Goal: Task Accomplishment & Management: Manage account settings

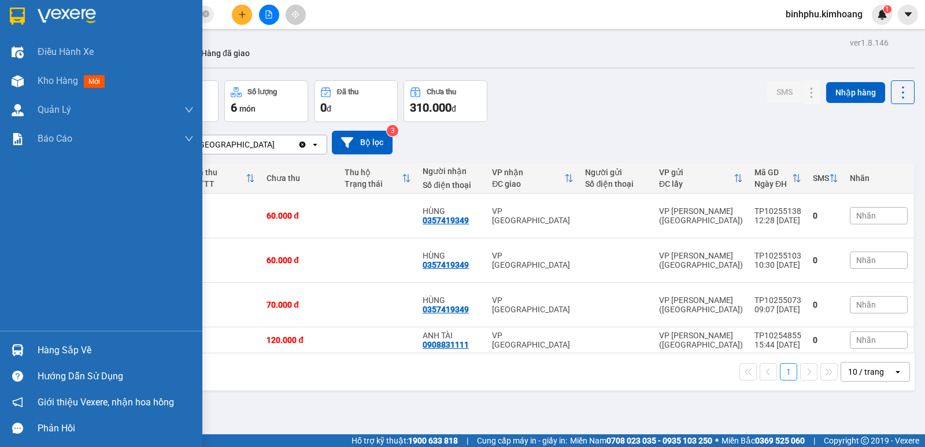
click at [46, 356] on div "Hàng sắp về" at bounding box center [116, 350] width 156 height 17
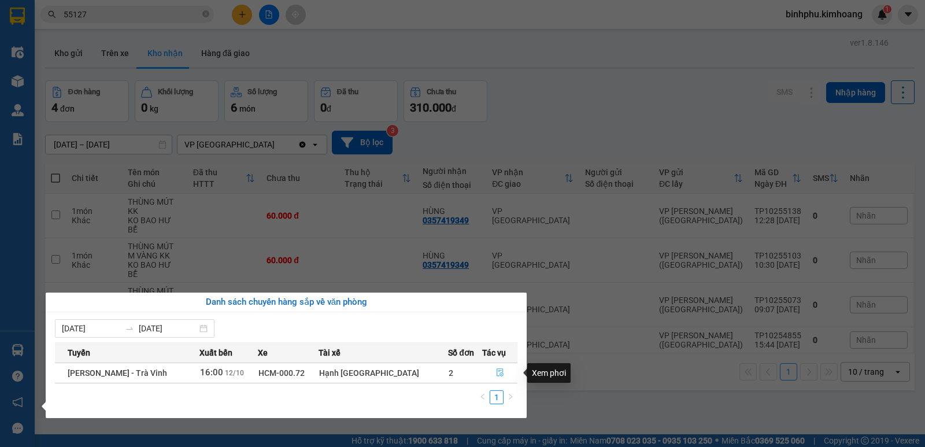
click at [497, 369] on icon "file-done" at bounding box center [500, 373] width 7 height 8
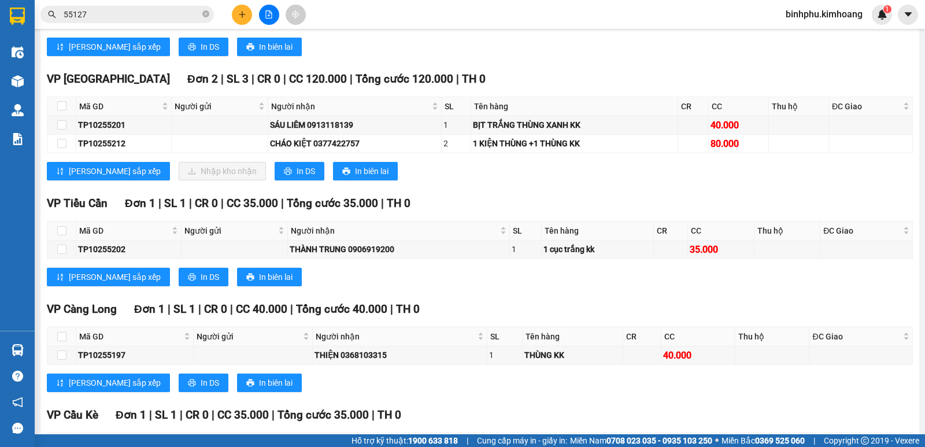
scroll to position [636, 0]
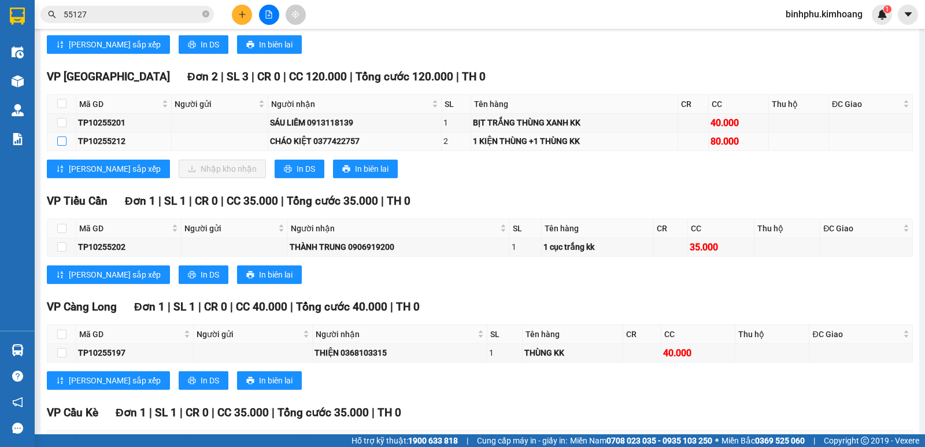
click at [62, 145] on label at bounding box center [61, 141] width 9 height 13
click at [62, 145] on input "checkbox" at bounding box center [61, 140] width 9 height 9
checkbox input "true"
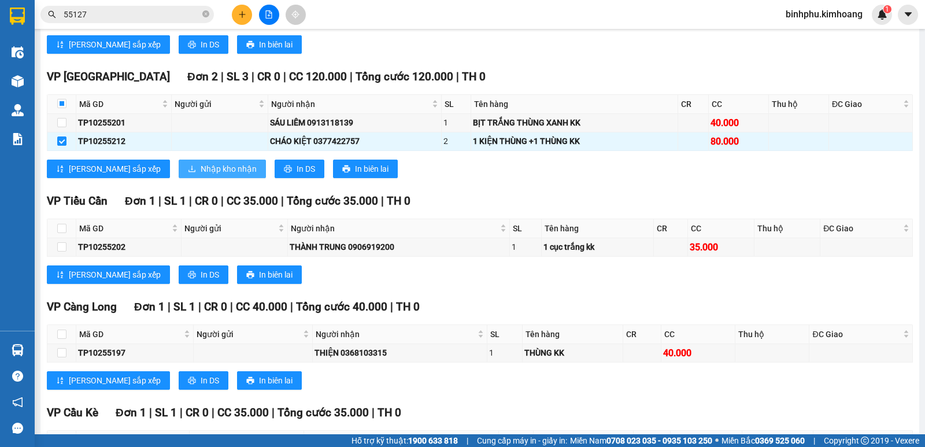
click at [201, 175] on span "Nhập kho nhận" at bounding box center [229, 168] width 56 height 13
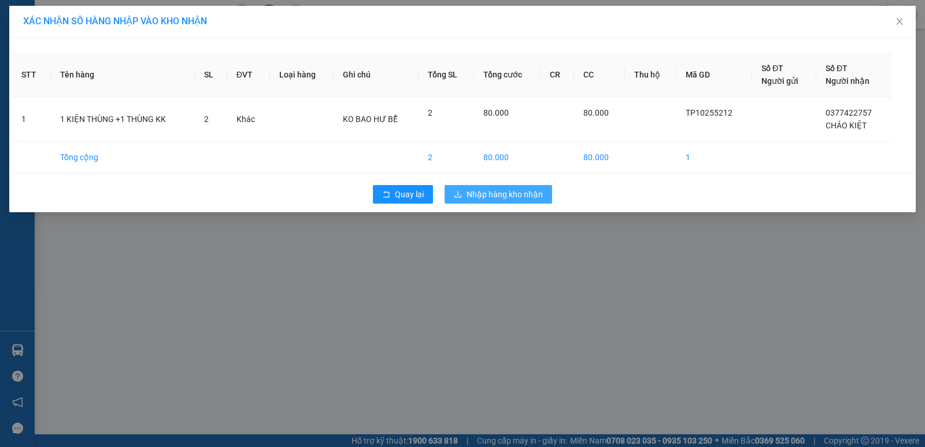
click at [476, 198] on span "Nhập hàng kho nhận" at bounding box center [505, 194] width 76 height 13
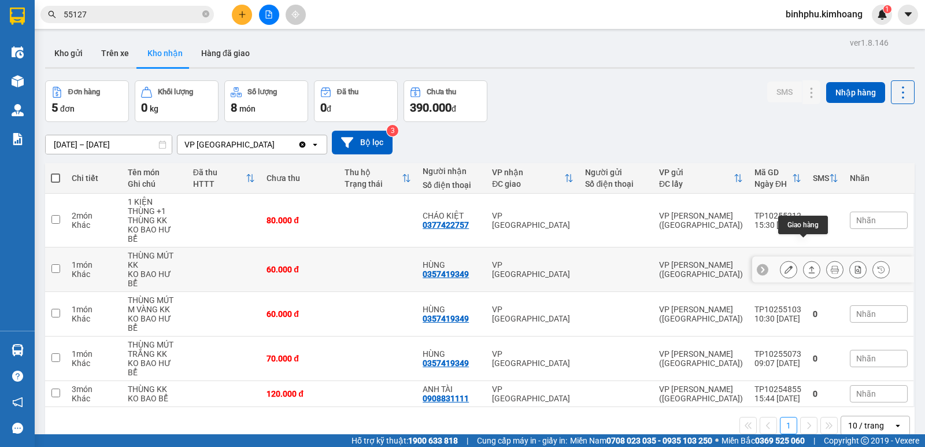
click at [804, 260] on button at bounding box center [812, 270] width 16 height 20
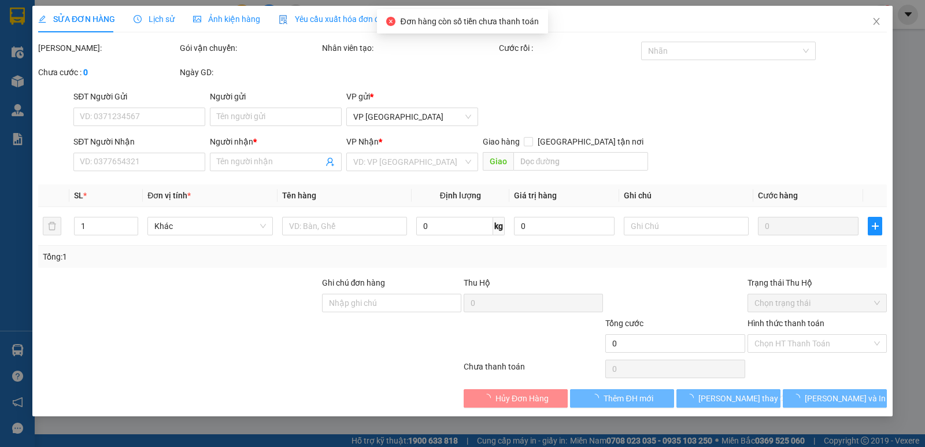
type input "0357419349"
type input "HÙNG"
type input "60.000"
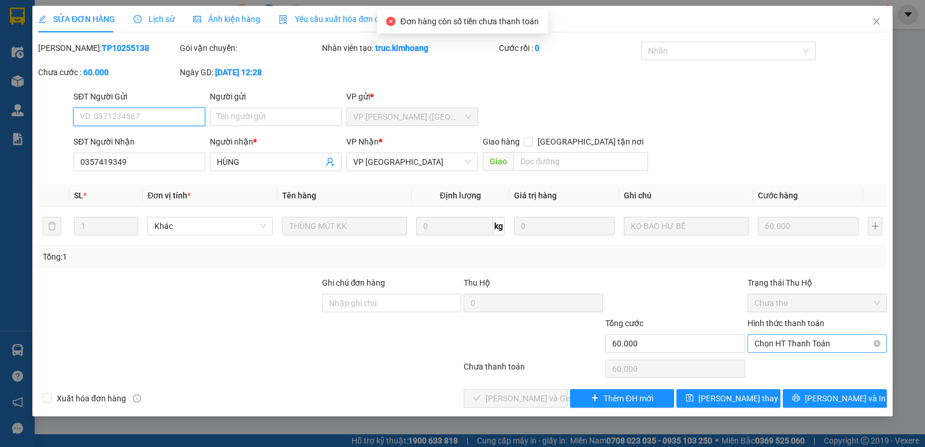
click at [803, 346] on span "Chọn HT Thanh Toán" at bounding box center [817, 343] width 125 height 17
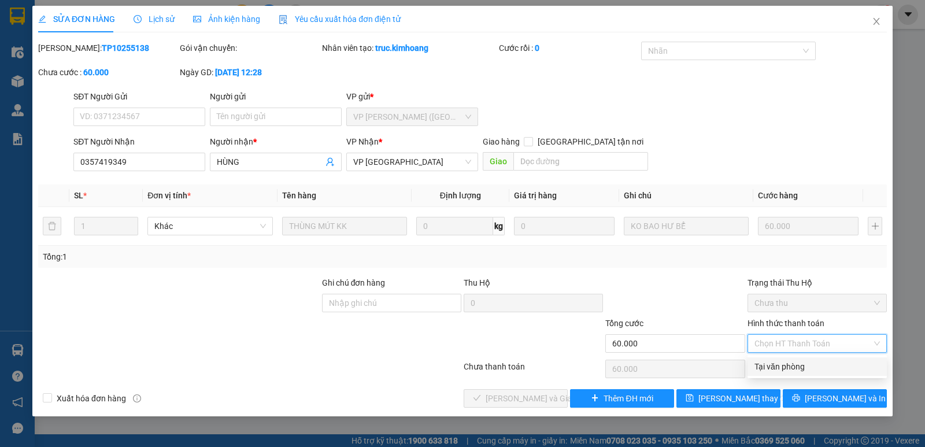
click at [797, 363] on div "Tại văn phòng" at bounding box center [817, 366] width 125 height 13
type input "0"
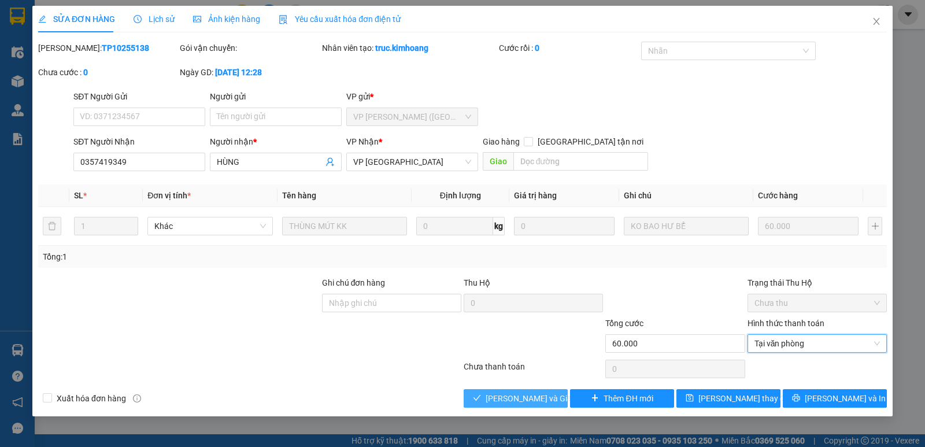
click at [505, 389] on button "[PERSON_NAME] và Giao hàng" at bounding box center [516, 398] width 104 height 19
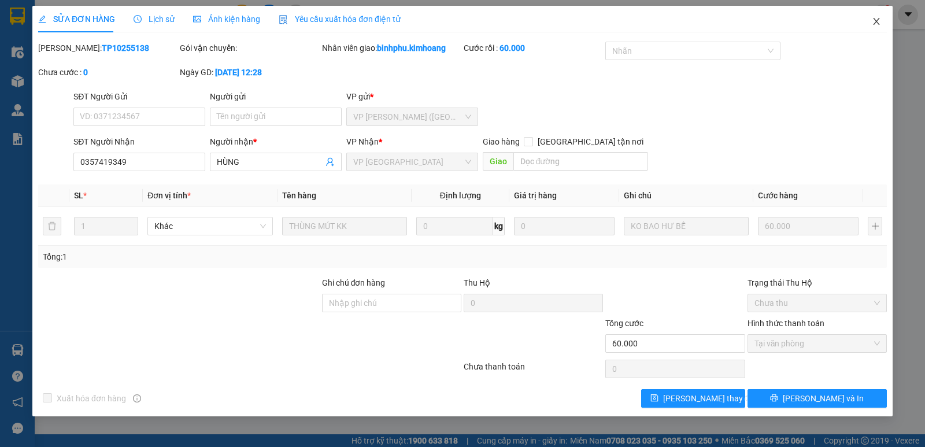
click at [872, 23] on icon "close" at bounding box center [876, 21] width 9 height 9
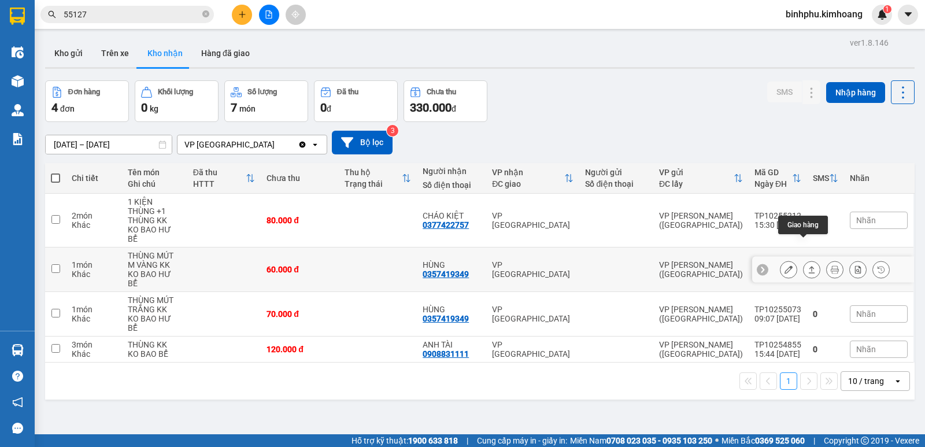
click at [808, 265] on icon at bounding box center [812, 269] width 8 height 8
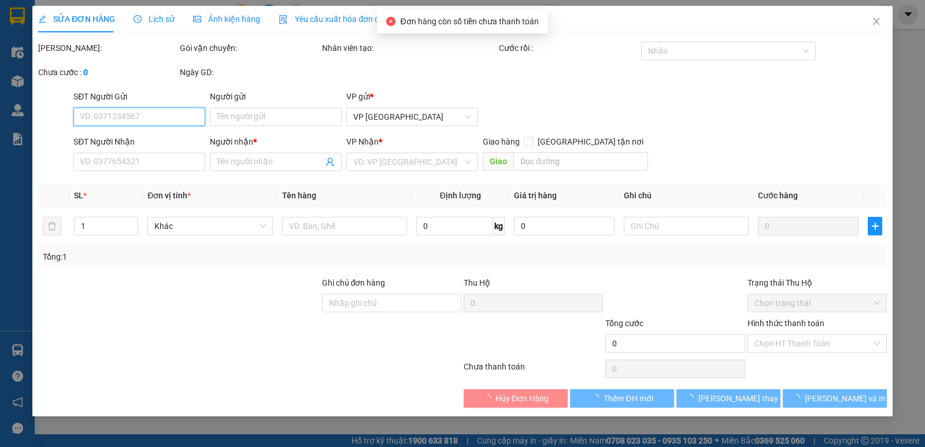
type input "0357419349"
type input "HÙNG"
type input "60.000"
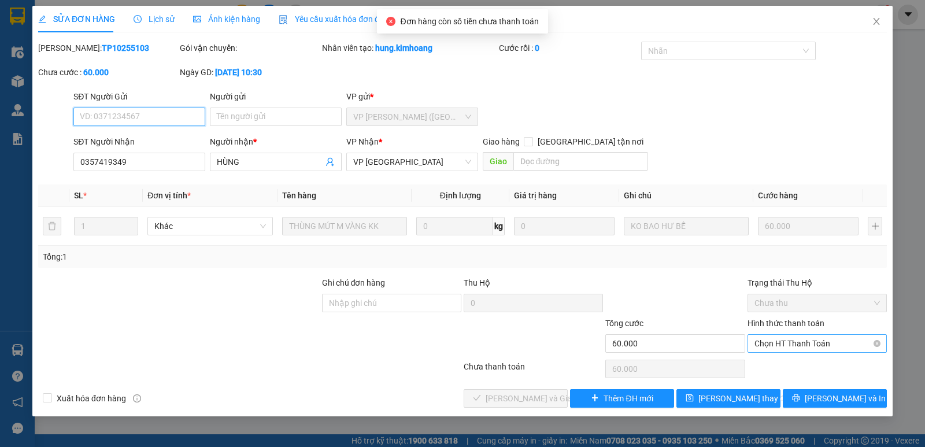
click at [775, 337] on span "Chọn HT Thanh Toán" at bounding box center [817, 343] width 125 height 17
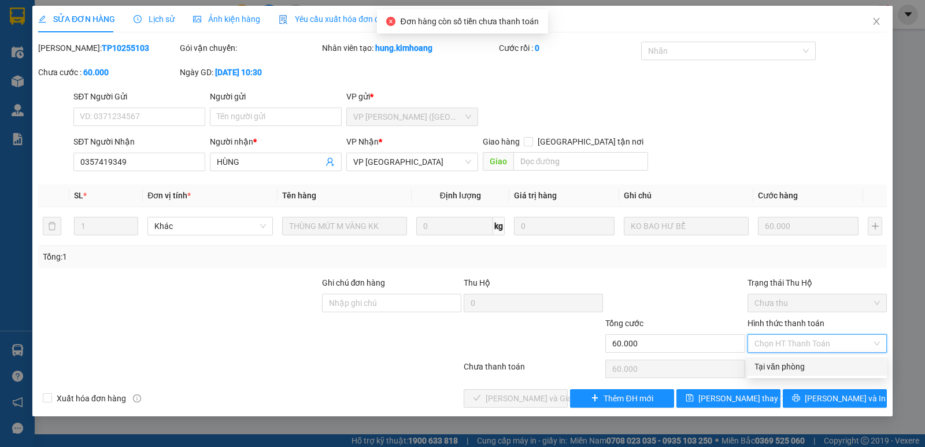
drag, startPoint x: 770, startPoint y: 363, endPoint x: 704, endPoint y: 353, distance: 66.7
click at [770, 363] on div "Tại văn phòng" at bounding box center [817, 366] width 125 height 13
type input "0"
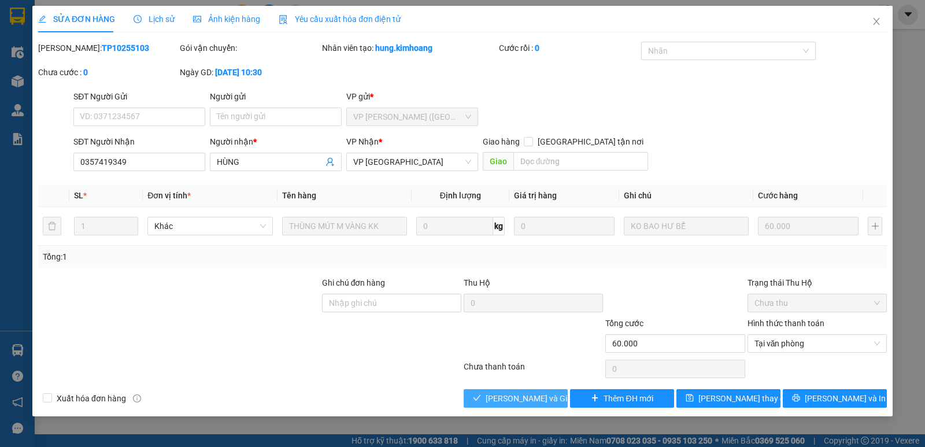
click at [533, 394] on span "[PERSON_NAME] và Giao hàng" at bounding box center [541, 398] width 111 height 13
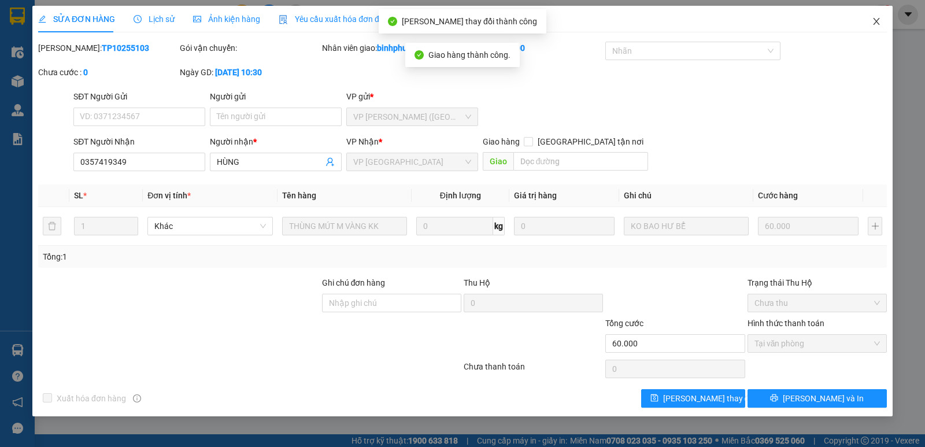
click at [874, 22] on icon "close" at bounding box center [876, 21] width 9 height 9
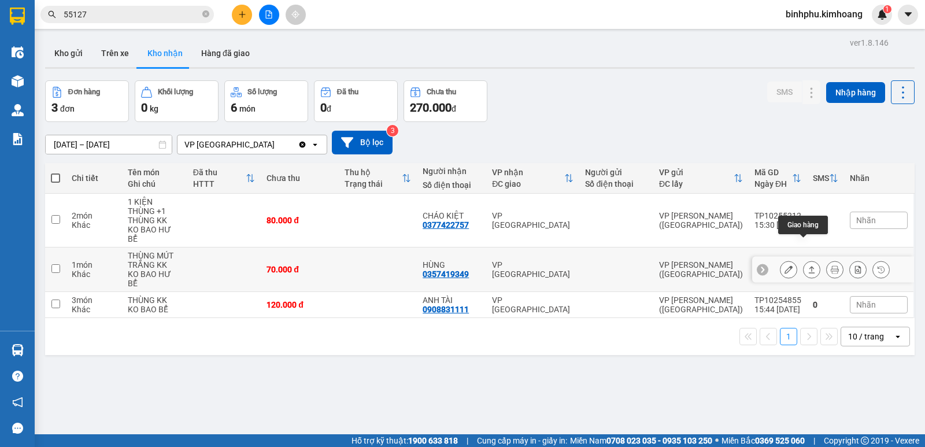
click at [804, 260] on button at bounding box center [812, 270] width 16 height 20
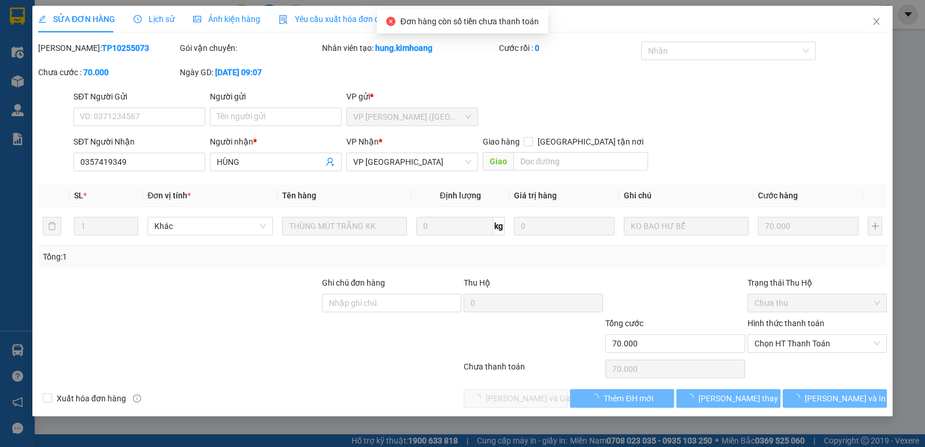
type input "0357419349"
type input "HÙNG"
type input "70.000"
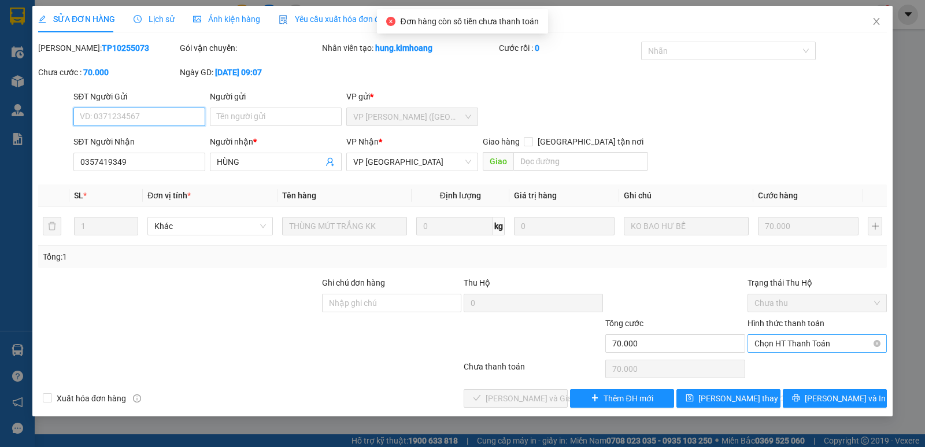
click at [775, 342] on span "Chọn HT Thanh Toán" at bounding box center [817, 343] width 125 height 17
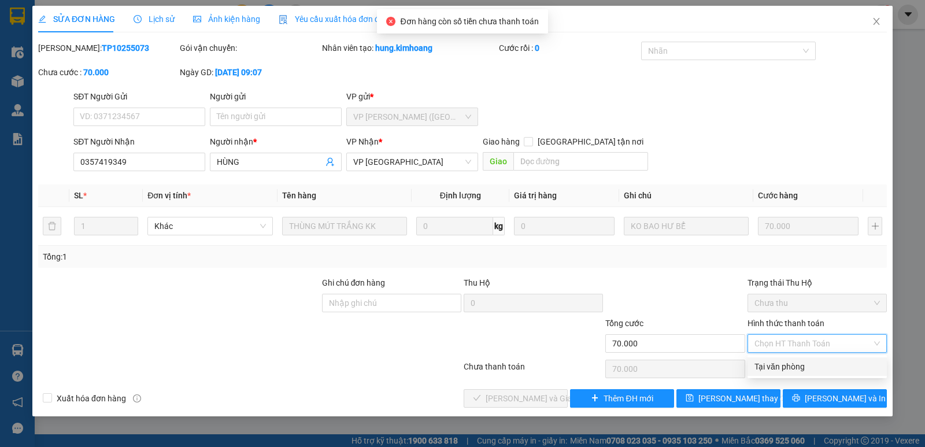
click at [777, 359] on div "Tại văn phòng" at bounding box center [817, 366] width 139 height 19
type input "0"
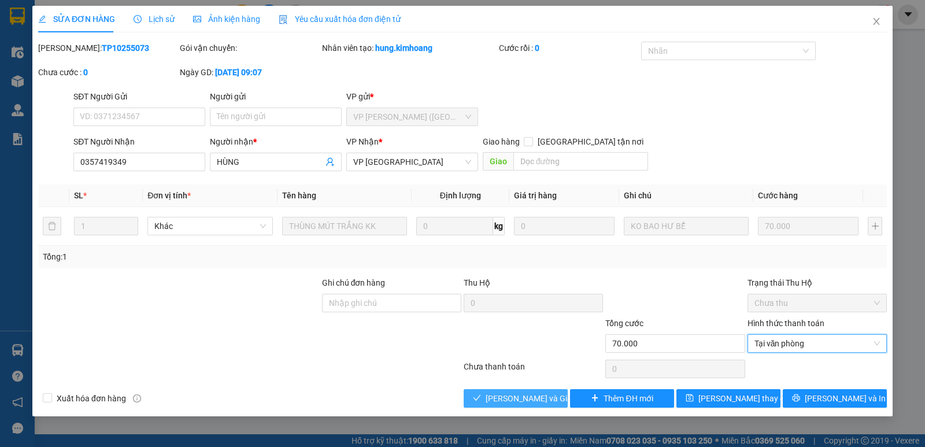
click at [491, 392] on span "[PERSON_NAME] và Giao hàng" at bounding box center [541, 398] width 111 height 13
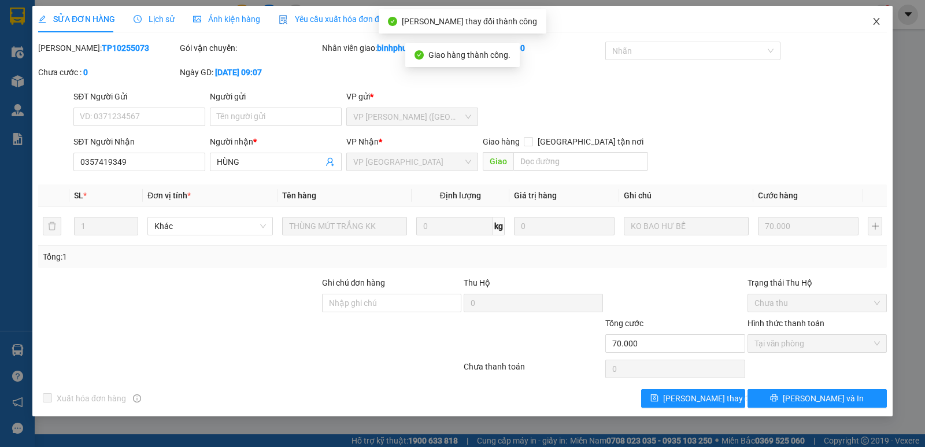
click at [872, 21] on icon "close" at bounding box center [876, 21] width 9 height 9
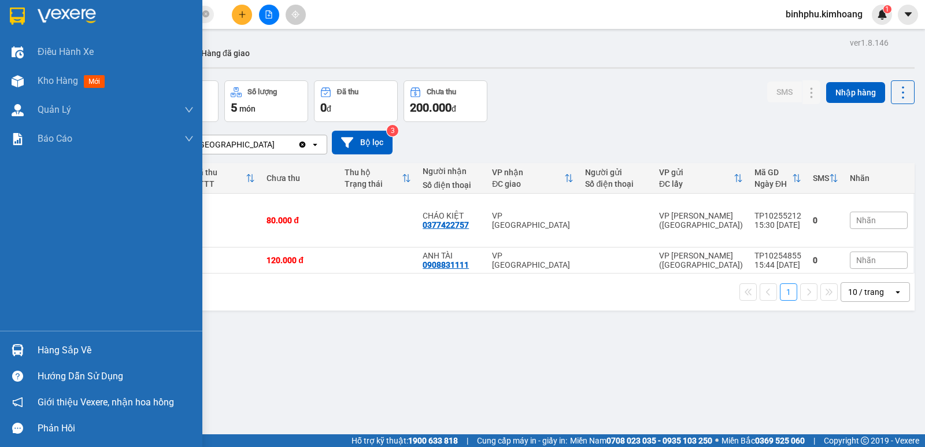
click at [18, 344] on img at bounding box center [18, 350] width 12 height 12
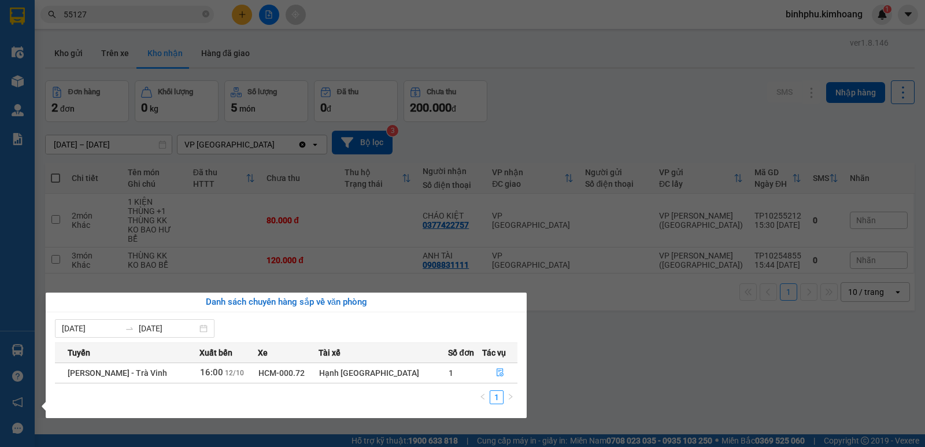
click at [584, 302] on section "Kết quả tìm kiếm ( 11 ) Bộ lọc Mã ĐH Trạng thái Món hàng Thu hộ Tổng cước Chưa …" at bounding box center [462, 223] width 925 height 447
